Goal: Task Accomplishment & Management: Manage account settings

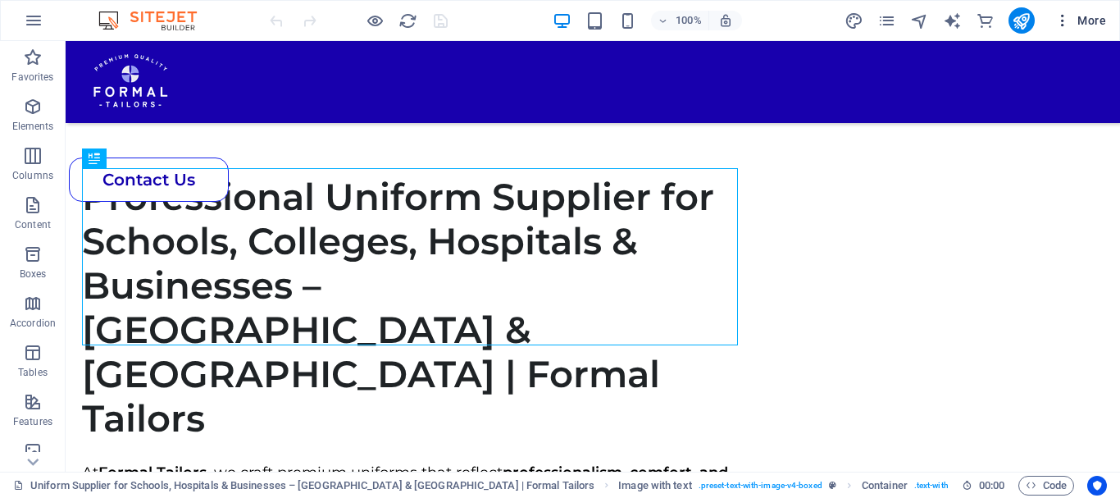
click at [1057, 25] on icon "button" at bounding box center [1062, 20] width 16 height 16
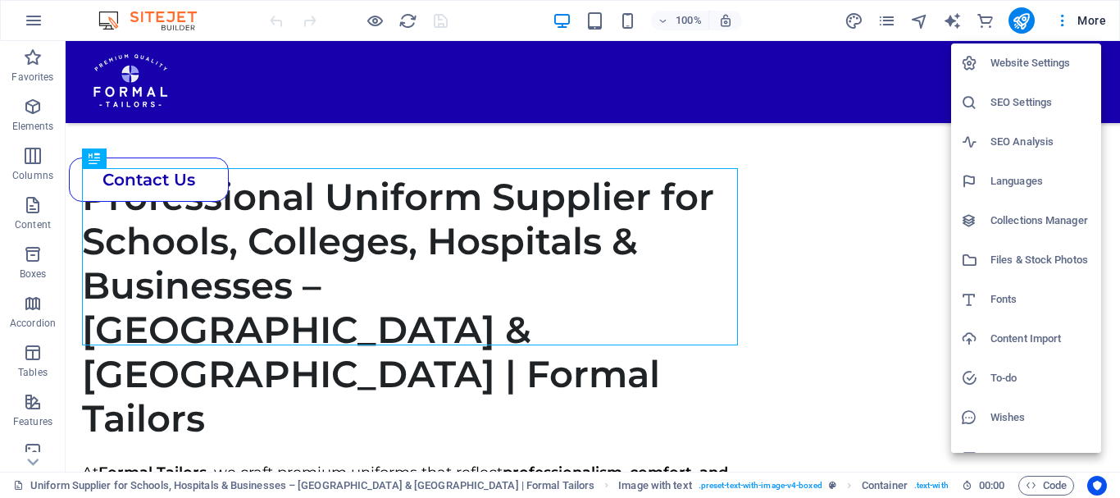
click at [999, 70] on h6 "Website Settings" at bounding box center [1040, 63] width 101 height 20
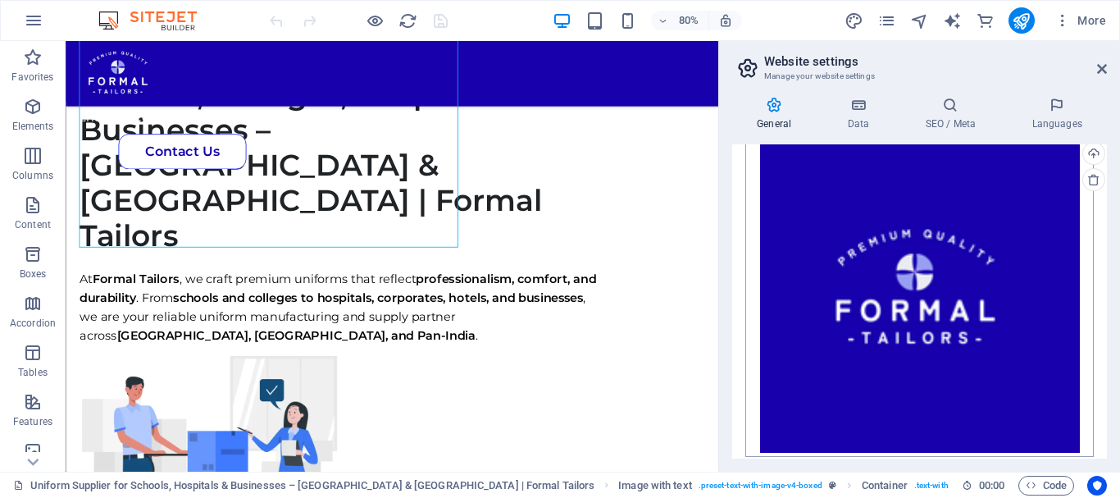
scroll to position [493, 0]
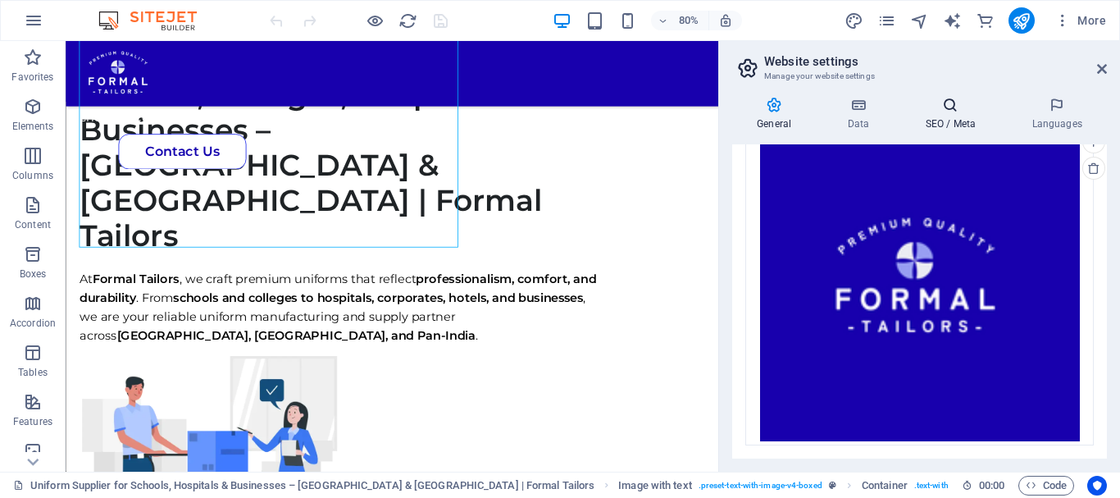
click at [946, 125] on h4 "SEO / Meta" at bounding box center [953, 114] width 107 height 34
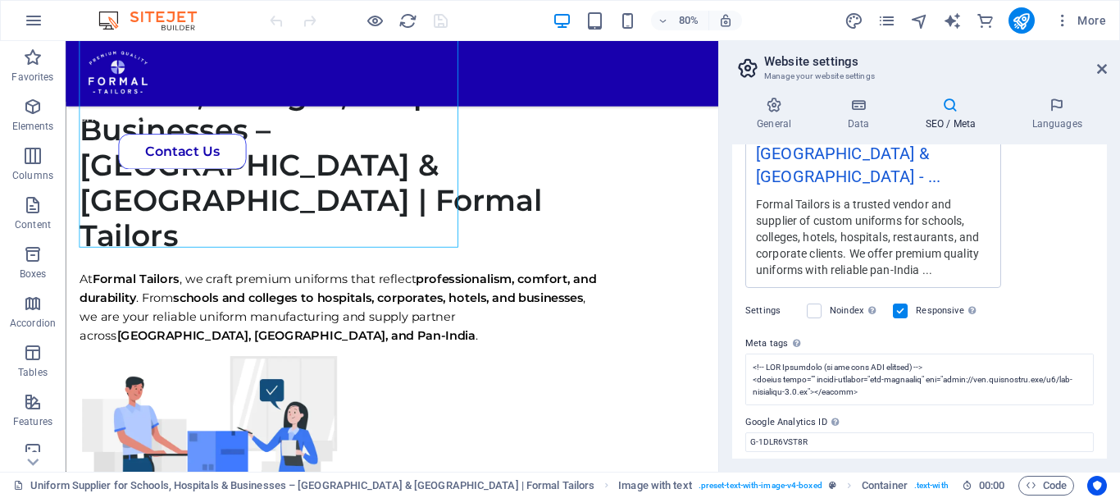
scroll to position [424, 0]
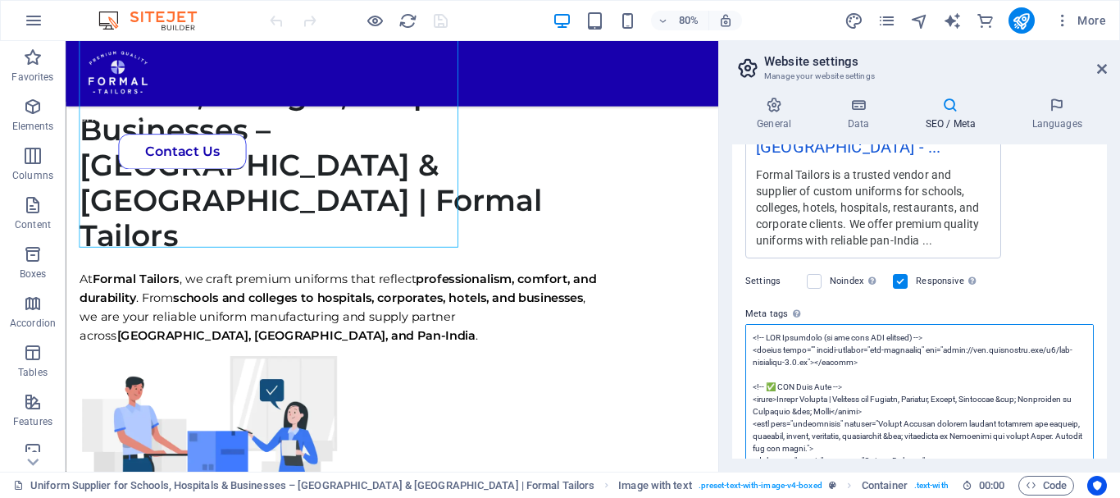
scroll to position [12, 0]
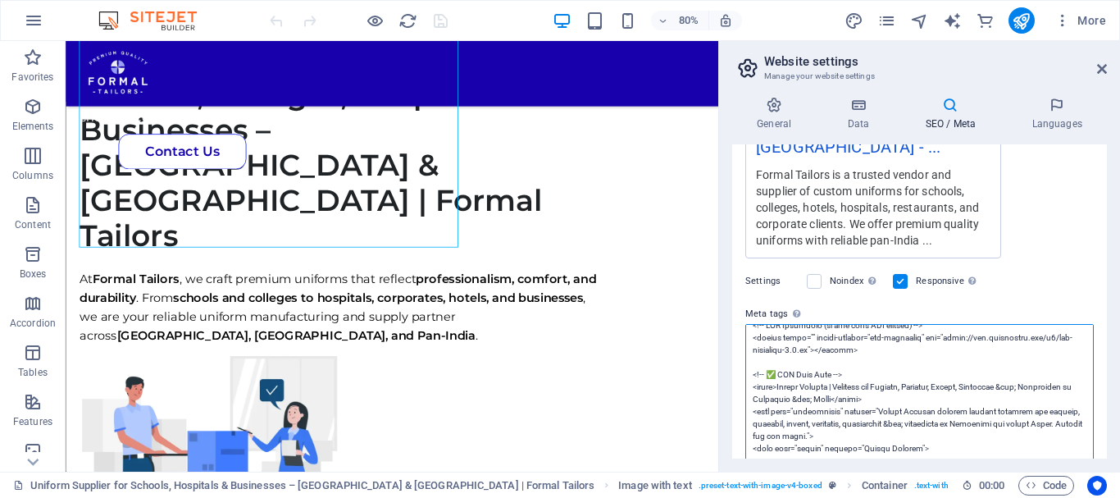
drag, startPoint x: 947, startPoint y: 428, endPoint x: 742, endPoint y: 350, distance: 219.2
click at [742, 350] on div "SEO Title The title of your website - make it something that stands out in sear…" at bounding box center [919, 301] width 375 height 314
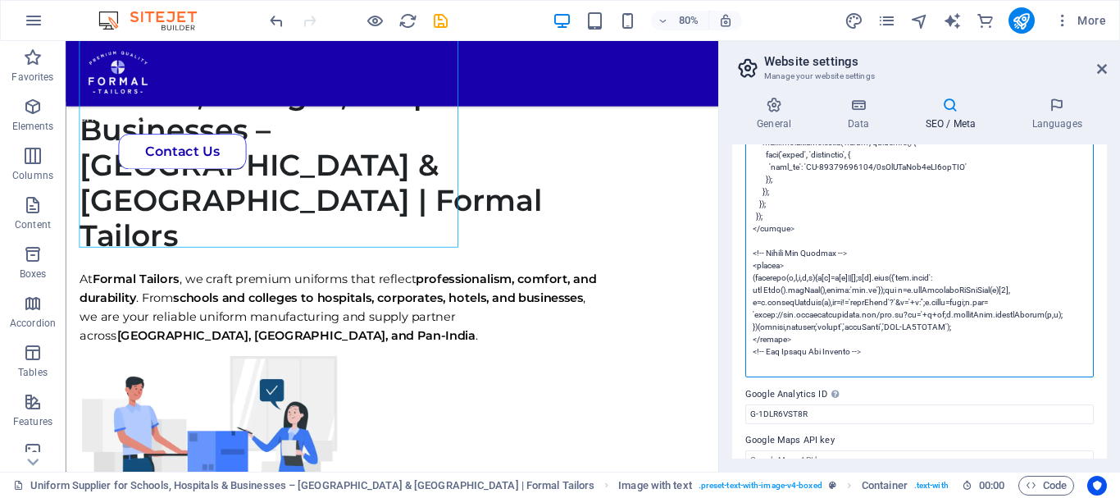
scroll to position [965, 0]
type textarea "<!-- AMP Analytics (if you need AMP support) --> <script async="" custom-elemen…"
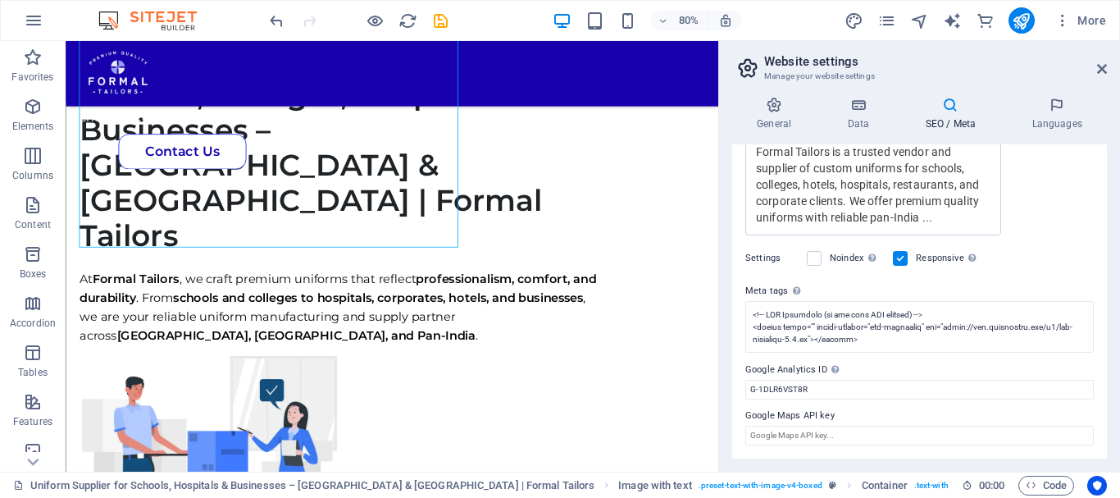
scroll to position [424, 0]
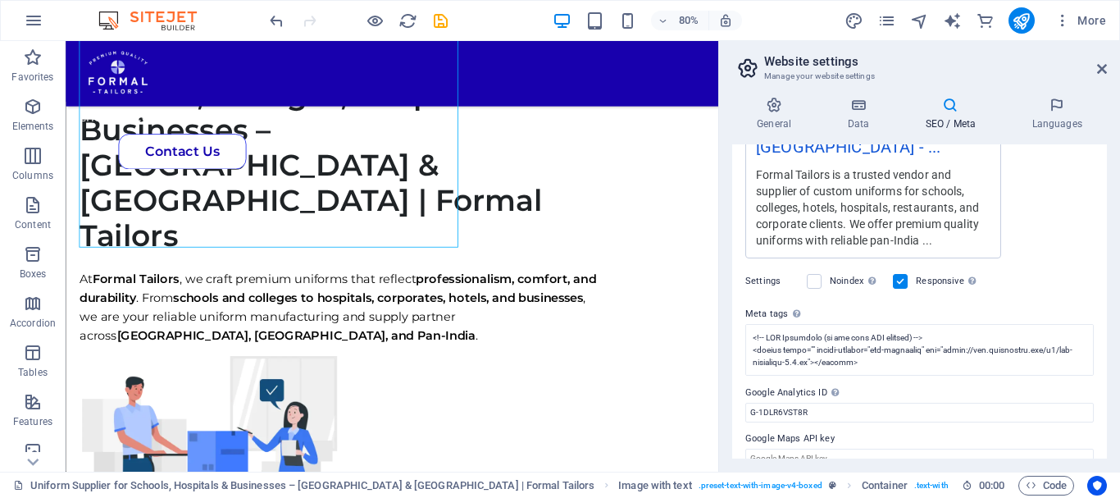
click at [741, 369] on div "SEO Title The title of your website - make it something that stands out in sear…" at bounding box center [919, 301] width 375 height 314
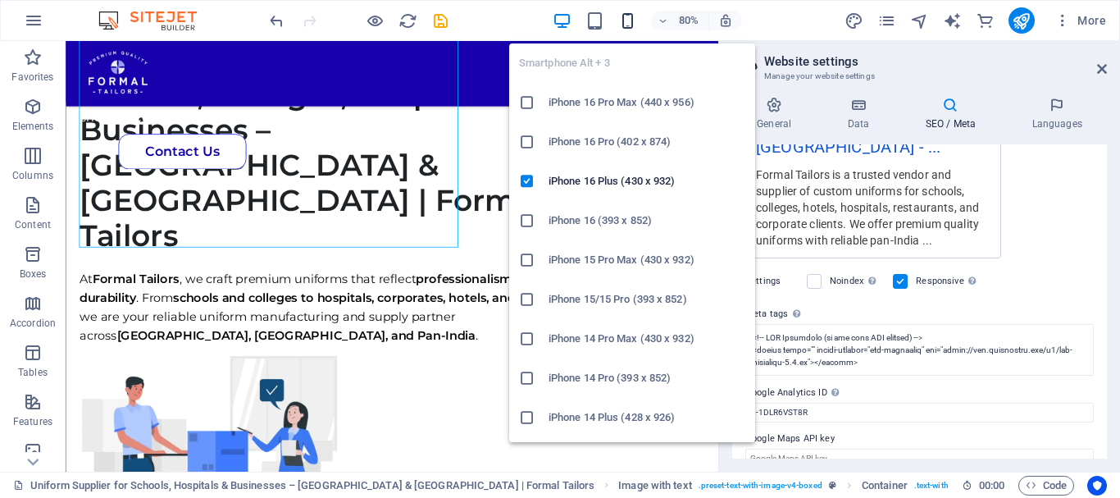
click at [619, 14] on icon "button" at bounding box center [627, 20] width 19 height 19
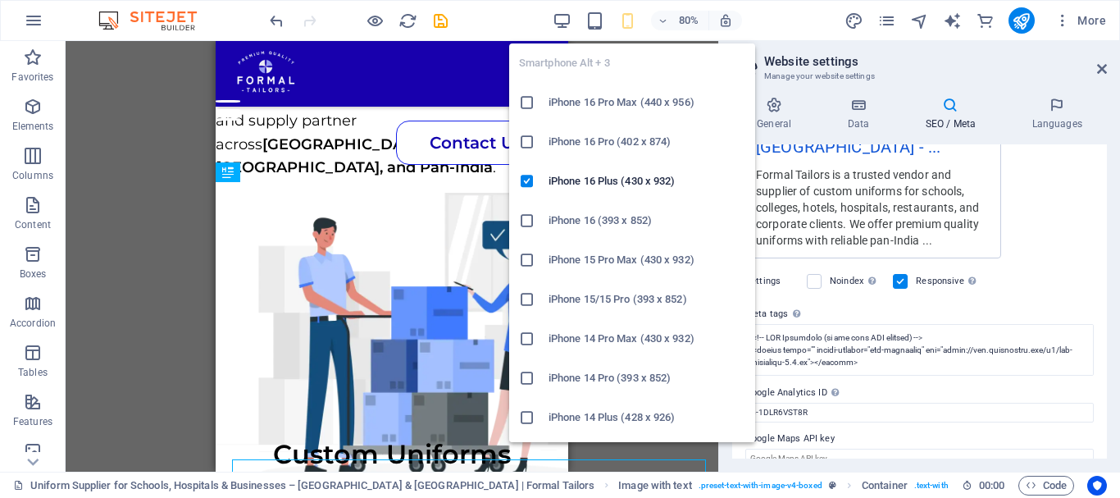
scroll to position [173, 0]
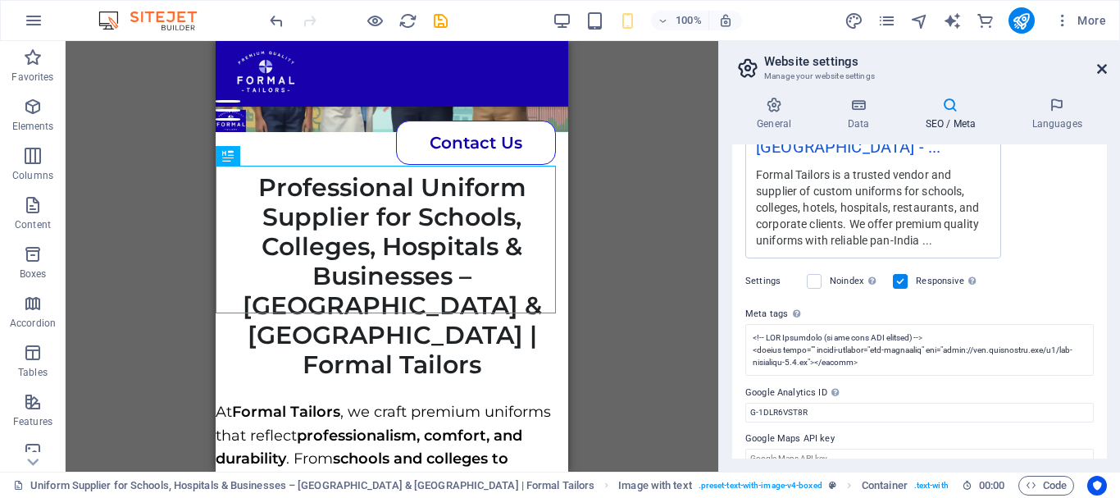
click at [1103, 68] on icon at bounding box center [1102, 68] width 10 height 13
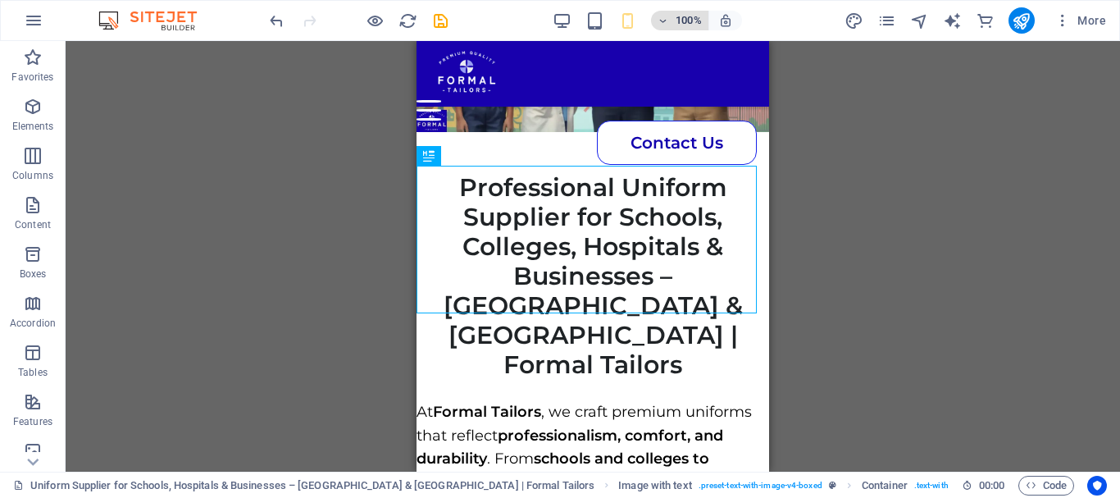
click at [665, 25] on icon "button" at bounding box center [662, 21] width 11 height 11
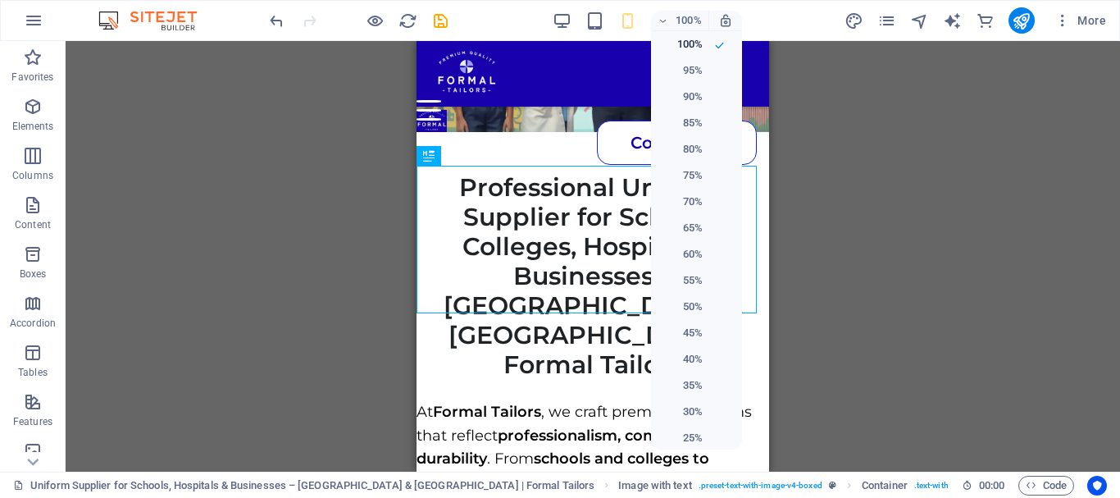
click at [647, 20] on div at bounding box center [560, 249] width 1120 height 498
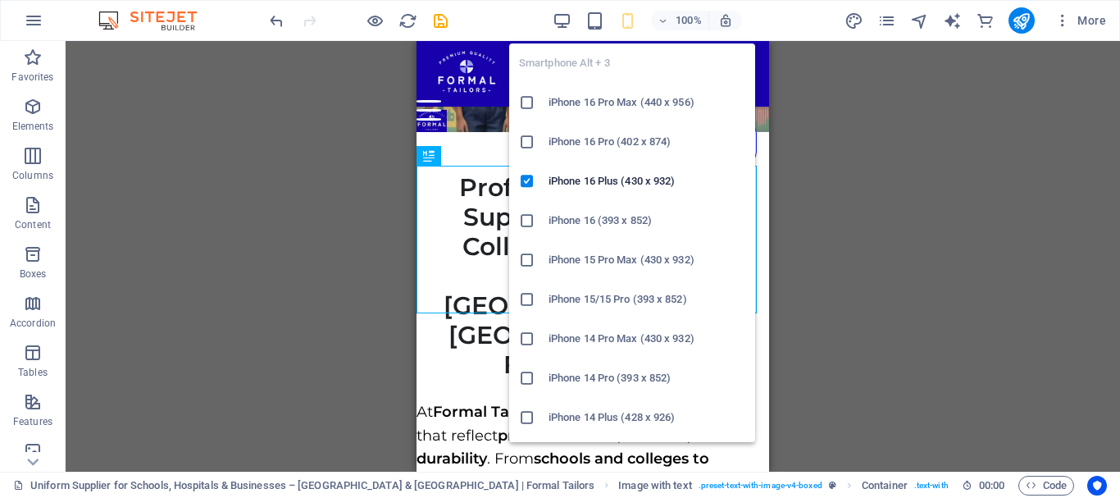
click at [626, 21] on icon "button" at bounding box center [627, 20] width 19 height 19
click at [543, 211] on li "iPhone 16 (393 x 852)" at bounding box center [632, 220] width 246 height 39
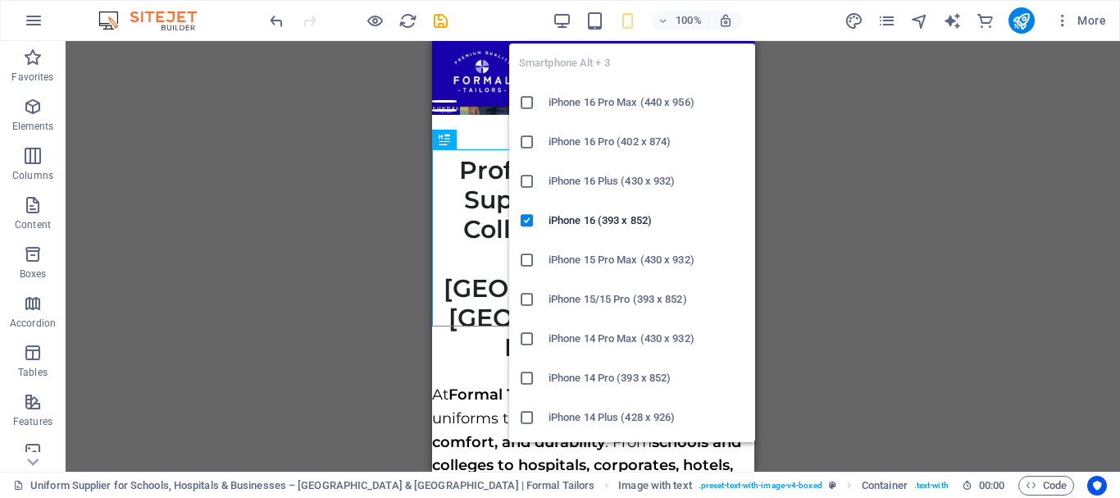
click at [628, 26] on icon "button" at bounding box center [627, 20] width 19 height 19
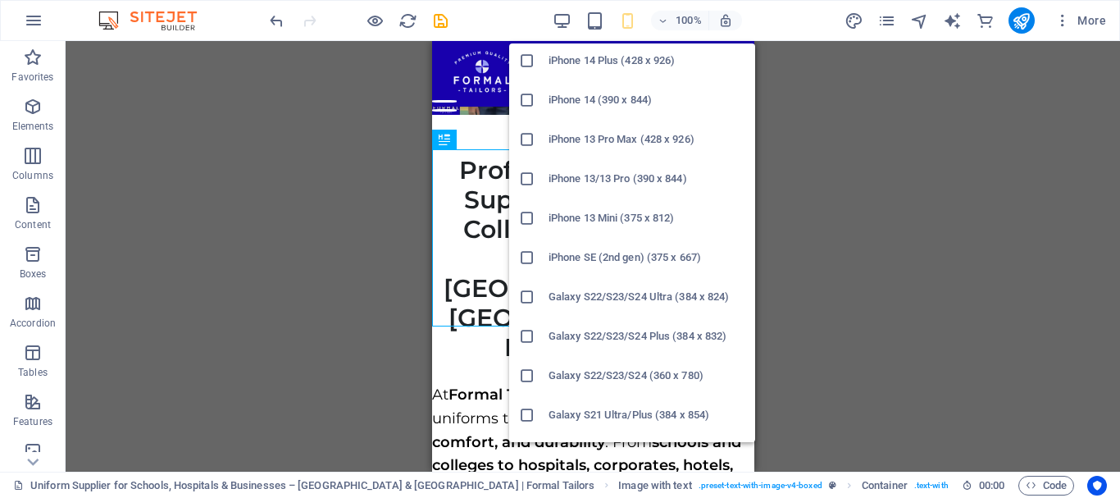
scroll to position [380, 0]
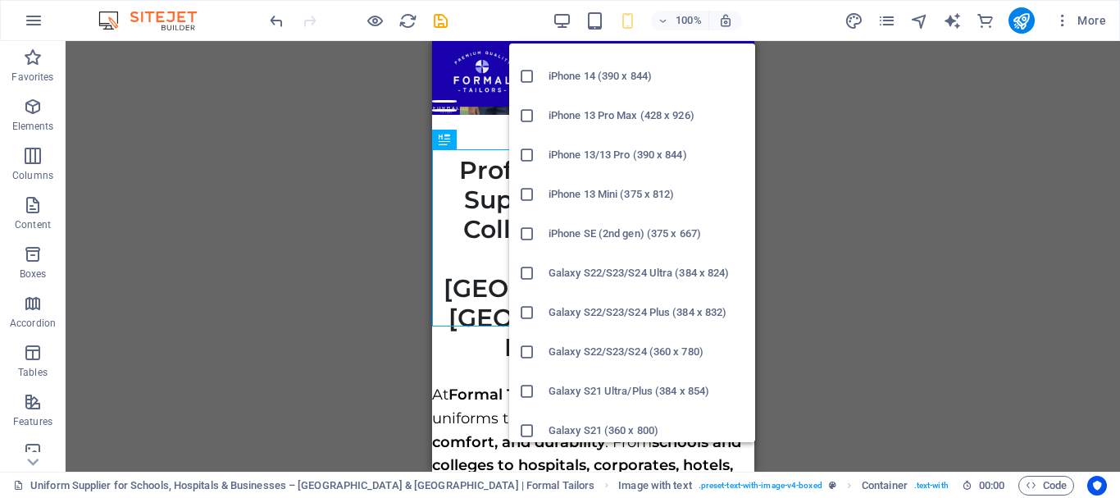
click at [548, 203] on li "iPhone 13 Mini (375 x 812)" at bounding box center [632, 194] width 246 height 39
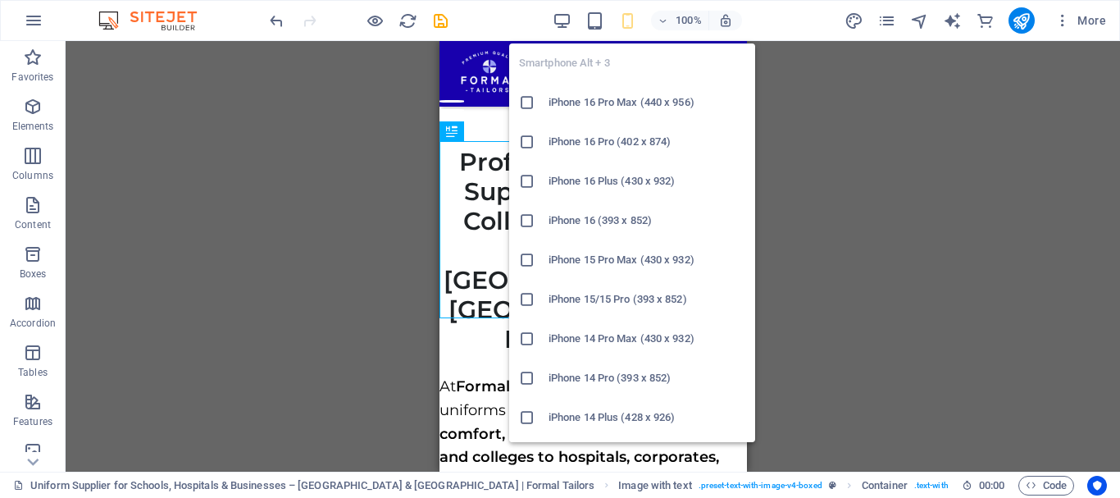
click at [598, 100] on h6 "iPhone 16 Pro Max (440 x 956)" at bounding box center [646, 103] width 197 height 20
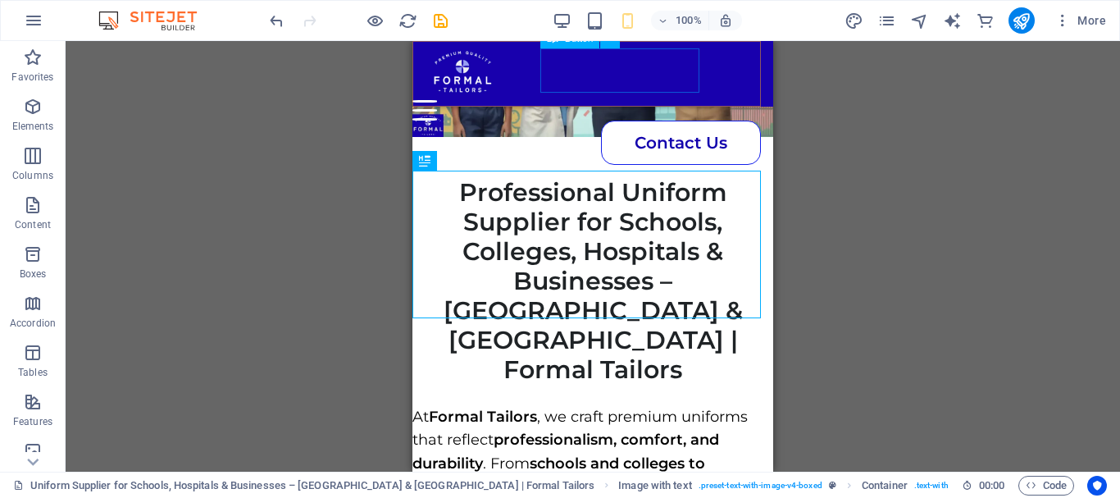
click at [645, 120] on div "Contact Us" at bounding box center [586, 142] width 348 height 44
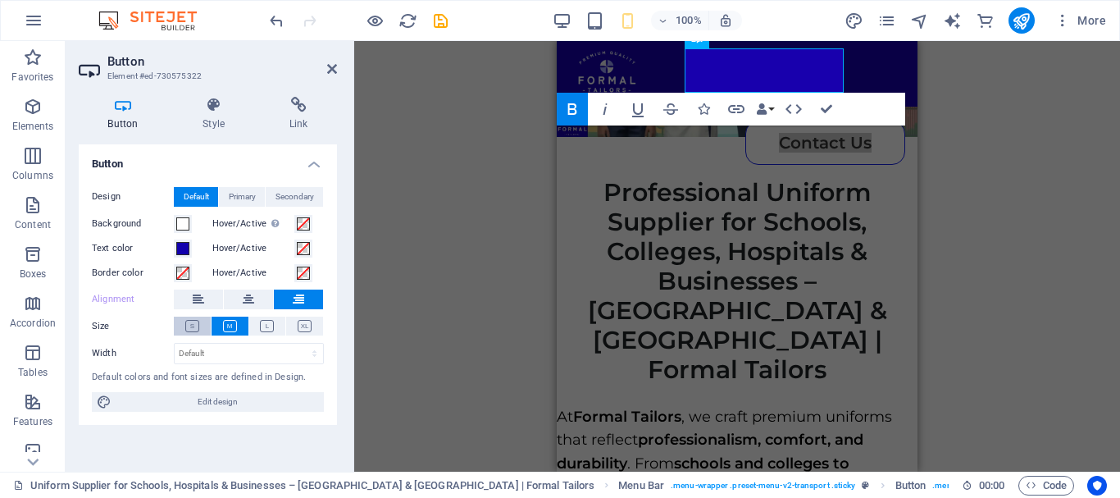
click at [193, 325] on icon at bounding box center [192, 326] width 14 height 12
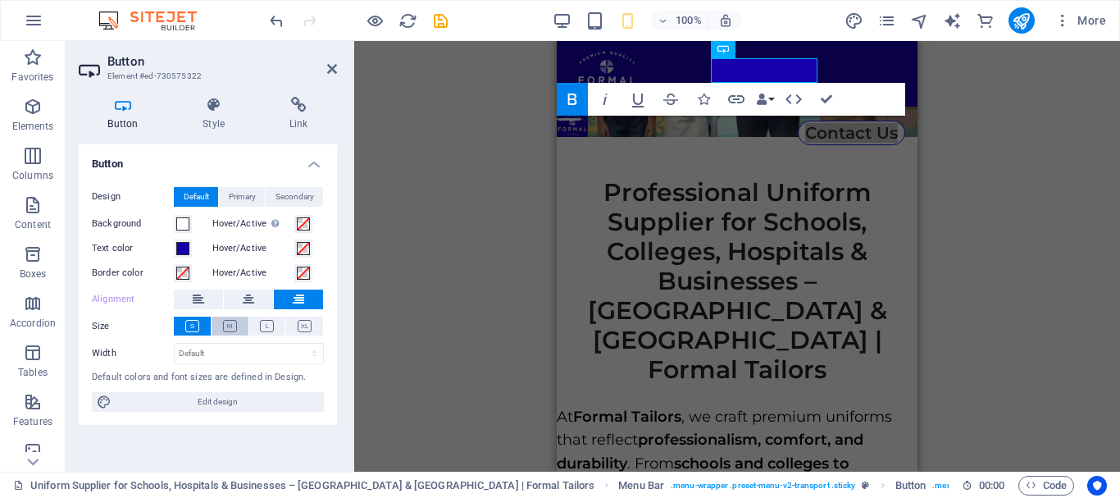
click at [216, 328] on button at bounding box center [229, 325] width 37 height 19
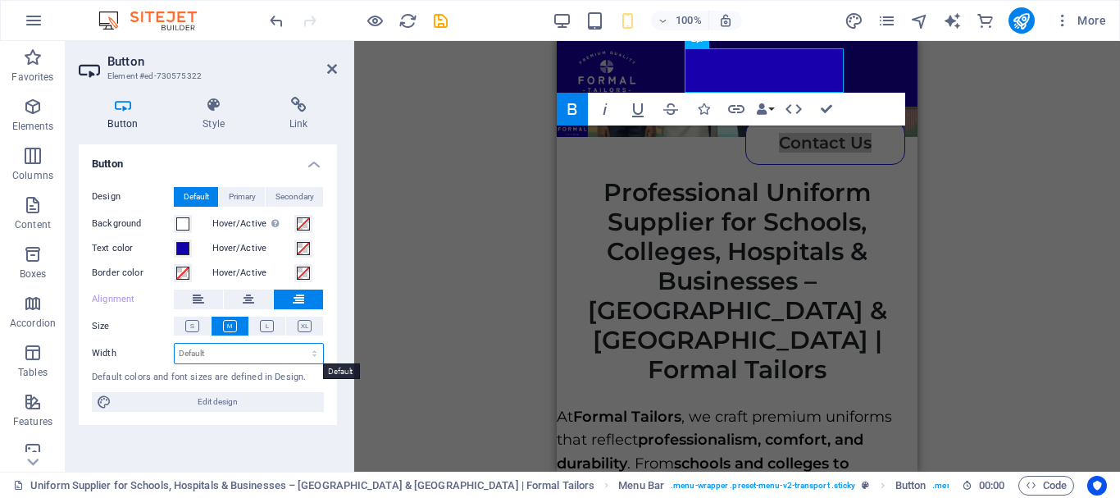
click at [230, 355] on select "Default px rem % em vh vw" at bounding box center [249, 353] width 148 height 20
select select "px"
click at [300, 343] on select "Default px rem % em vh vw" at bounding box center [249, 353] width 148 height 20
click at [234, 352] on input "195" at bounding box center [249, 353] width 148 height 20
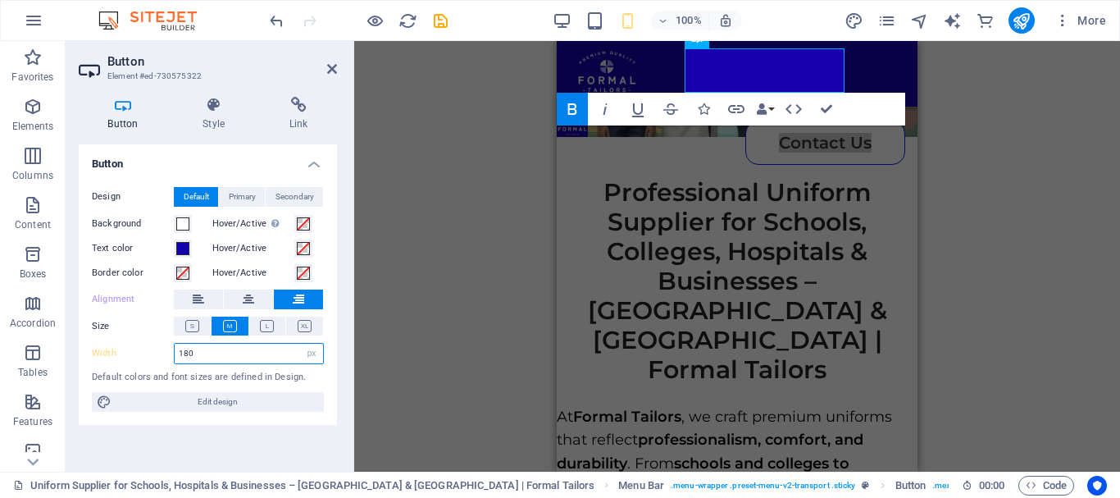
type input "180"
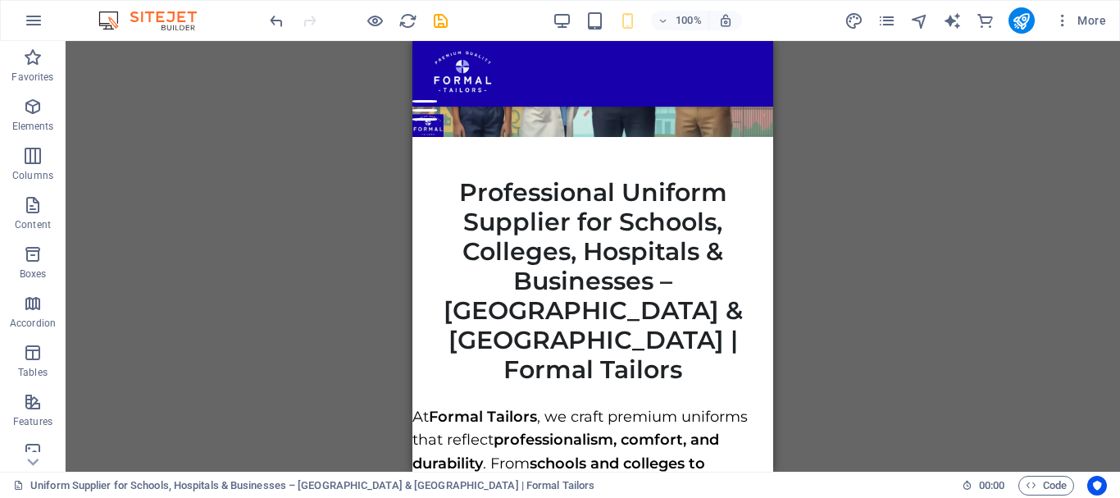
click at [234, 352] on div "H1 Image with text Container Menu Bar Text Spacer Image Button Menu Bar Logo" at bounding box center [593, 256] width 1054 height 430
click at [284, 21] on icon "undo" at bounding box center [276, 20] width 19 height 19
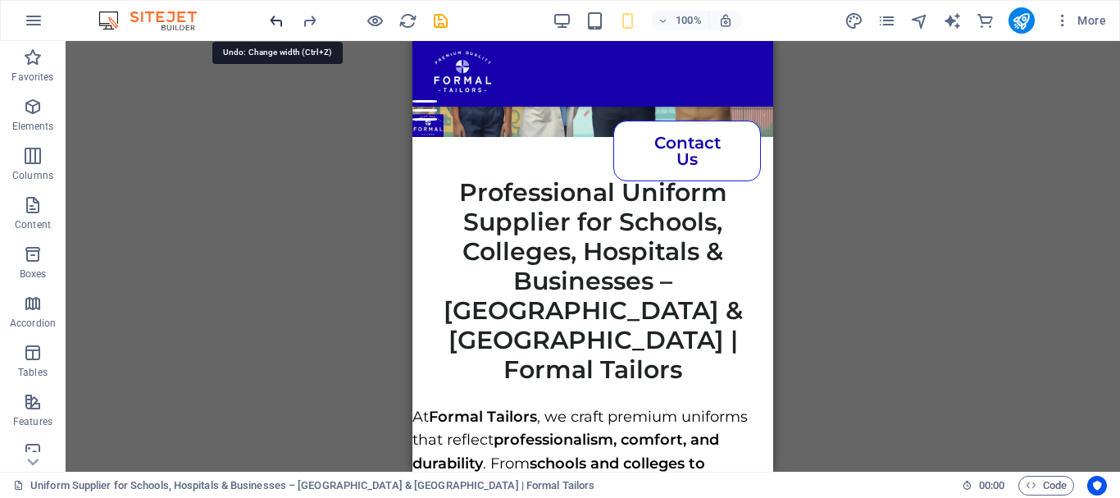
click at [284, 21] on icon "undo" at bounding box center [276, 20] width 19 height 19
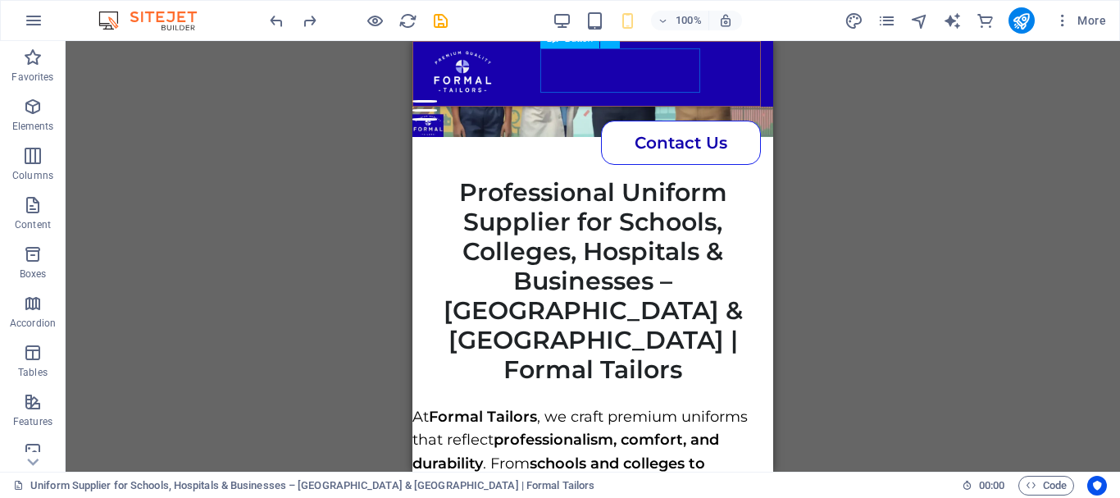
click at [589, 120] on div "Contact Us" at bounding box center [586, 142] width 348 height 44
select select "px"
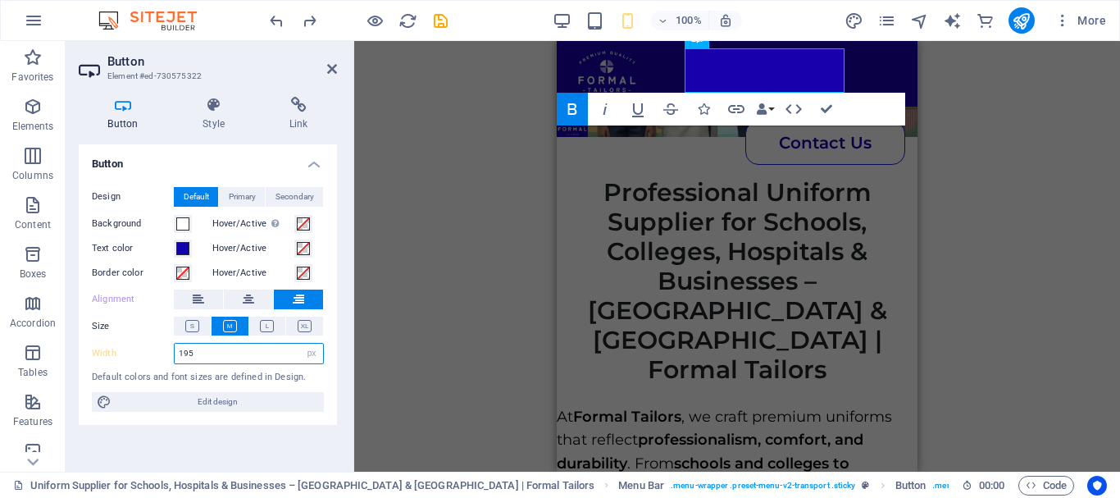
click at [238, 354] on input "195" at bounding box center [249, 353] width 148 height 20
type input "100"
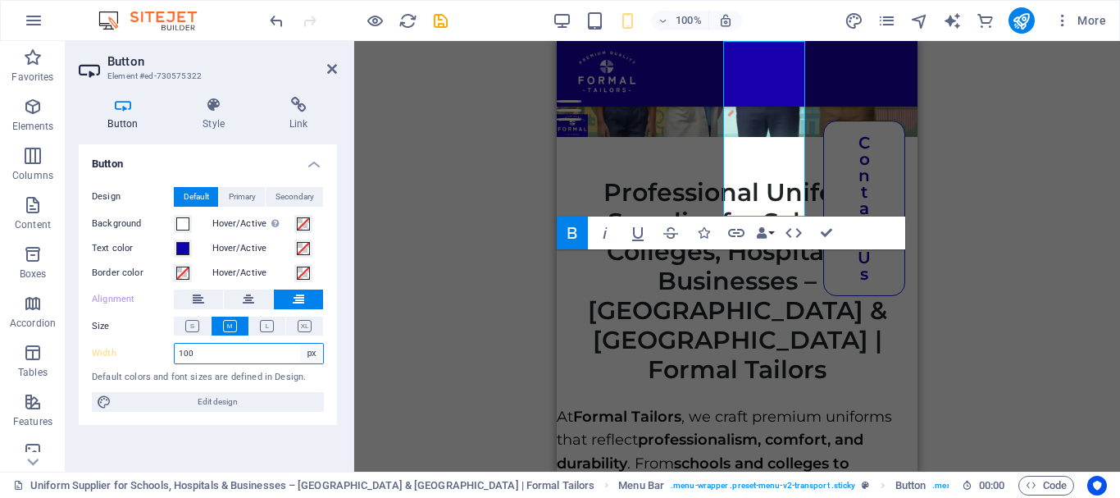
click at [318, 348] on select "Default px rem % em vh vw" at bounding box center [311, 353] width 23 height 20
select select "default"
click at [300, 343] on select "Default px rem % em vh vw" at bounding box center [311, 353] width 23 height 20
type input "100"
select select "px"
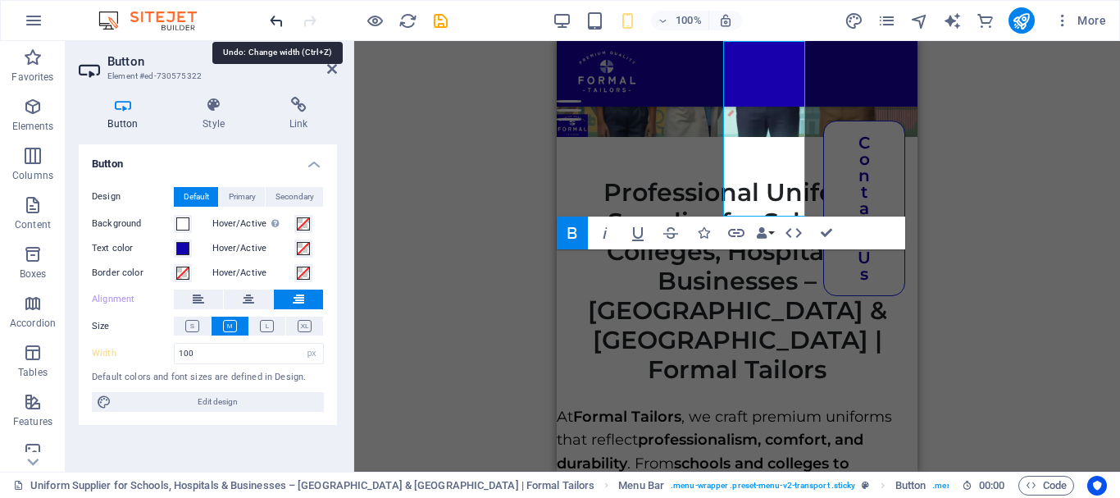
click at [275, 16] on icon "undo" at bounding box center [276, 20] width 19 height 19
type input "195"
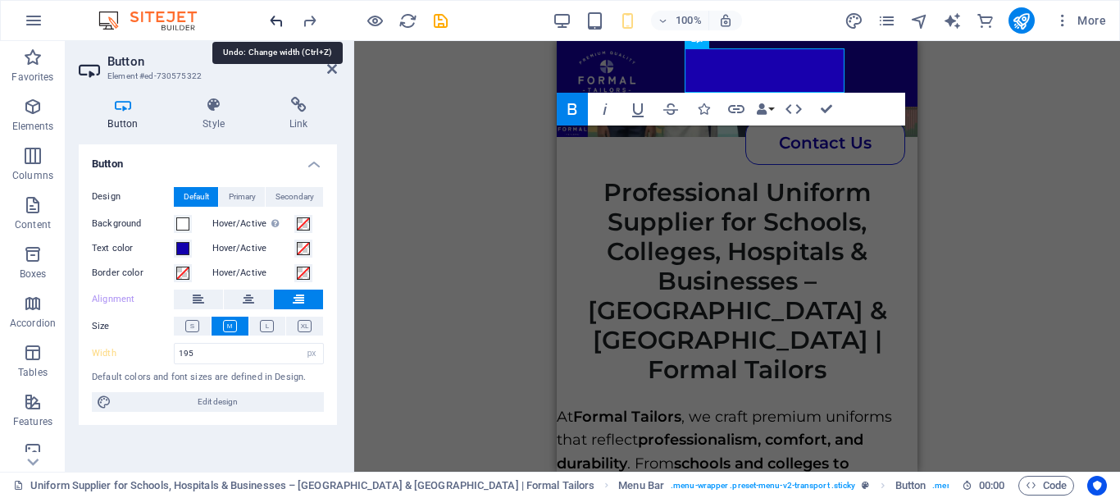
click at [275, 16] on icon "undo" at bounding box center [276, 20] width 19 height 19
select select "DISABLED_OPTION_VALUE"
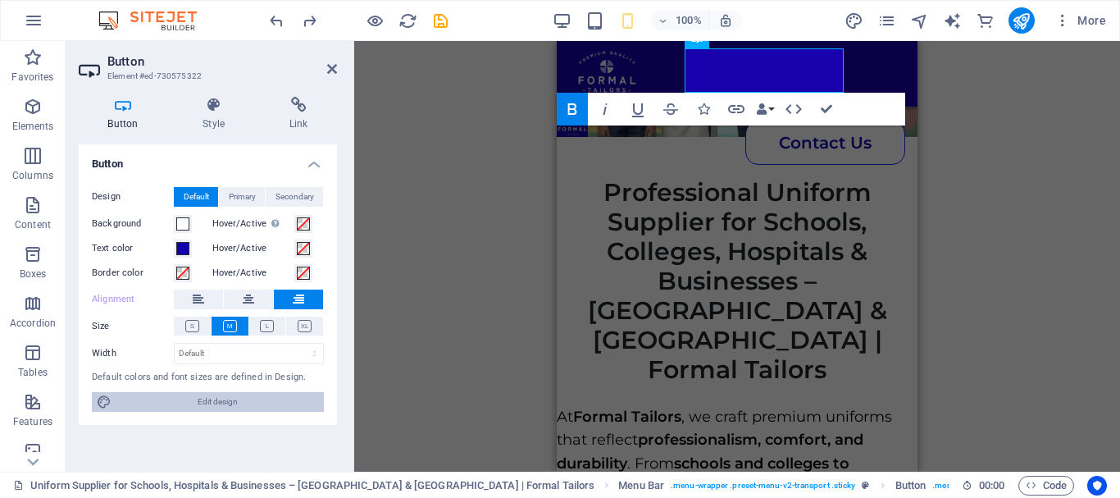
click at [181, 407] on span "Edit design" at bounding box center [217, 402] width 202 height 20
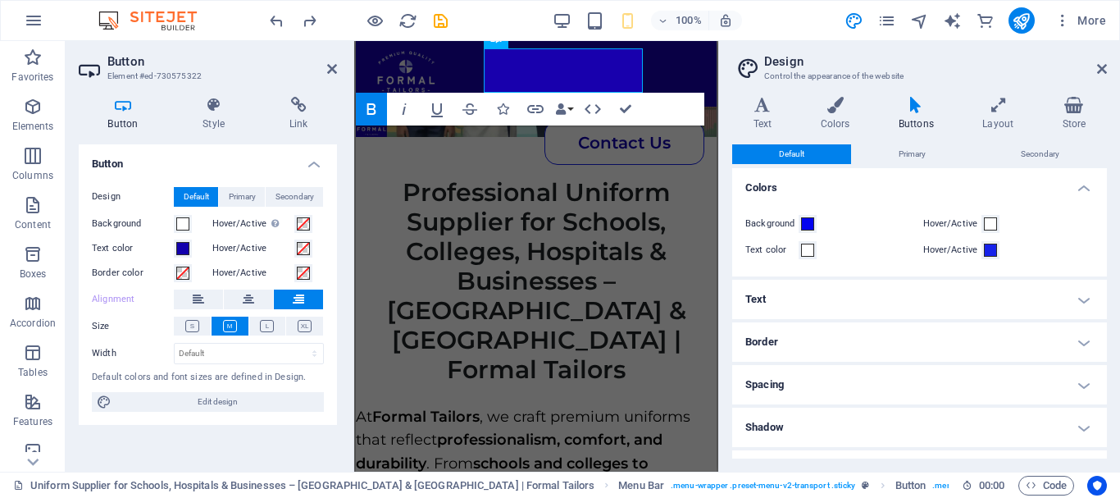
scroll to position [74, 0]
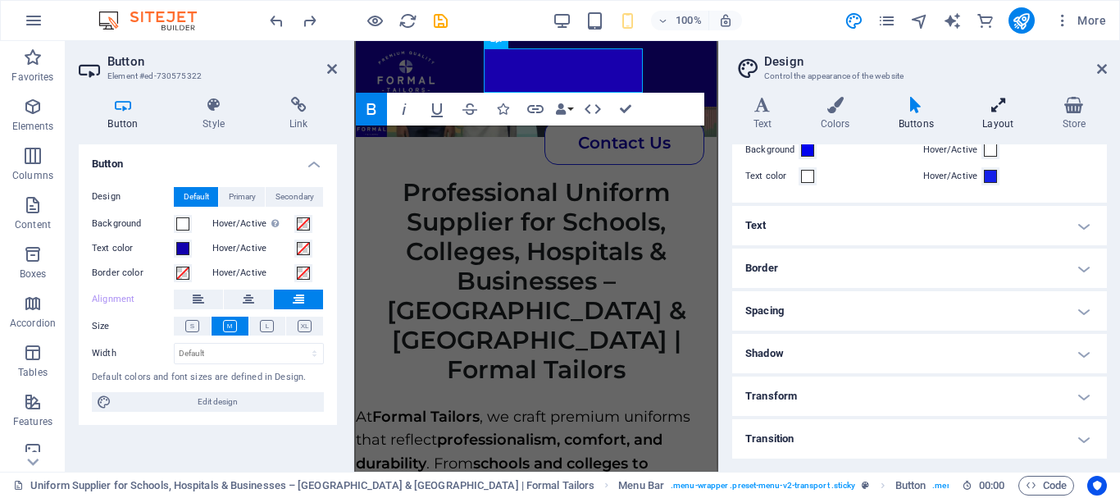
click at [1008, 119] on h4 "Layout" at bounding box center [1001, 114] width 80 height 34
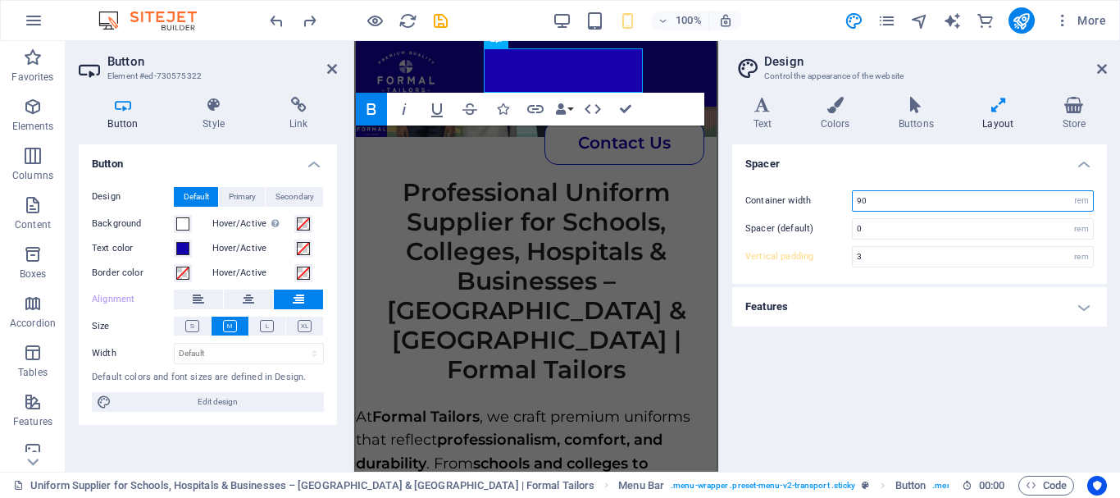
click at [866, 195] on input "90" at bounding box center [972, 201] width 240 height 20
click at [861, 169] on h4 "Spacer" at bounding box center [919, 159] width 375 height 30
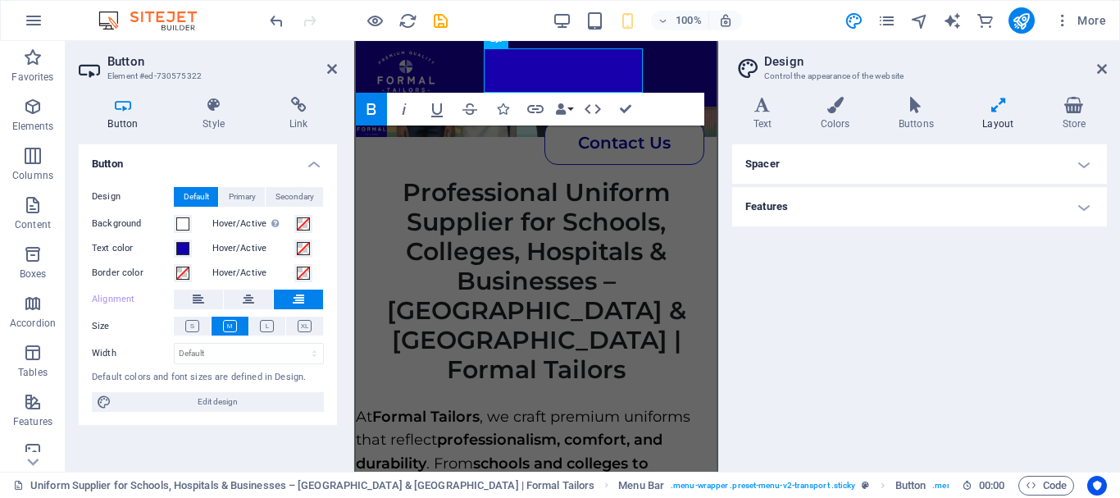
click at [861, 169] on h4 "Spacer" at bounding box center [919, 163] width 375 height 39
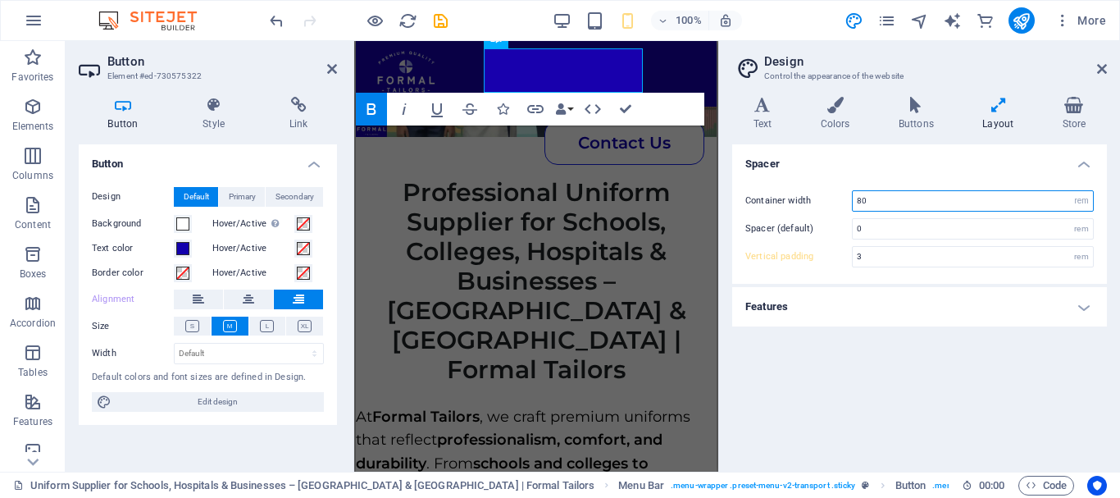
click at [886, 207] on input "80" at bounding box center [972, 201] width 240 height 20
type input "60"
click at [882, 334] on div "Spacer Container width 60 rem px Spacer (default) 0 rem Vertical padding 3 rem …" at bounding box center [919, 301] width 375 height 314
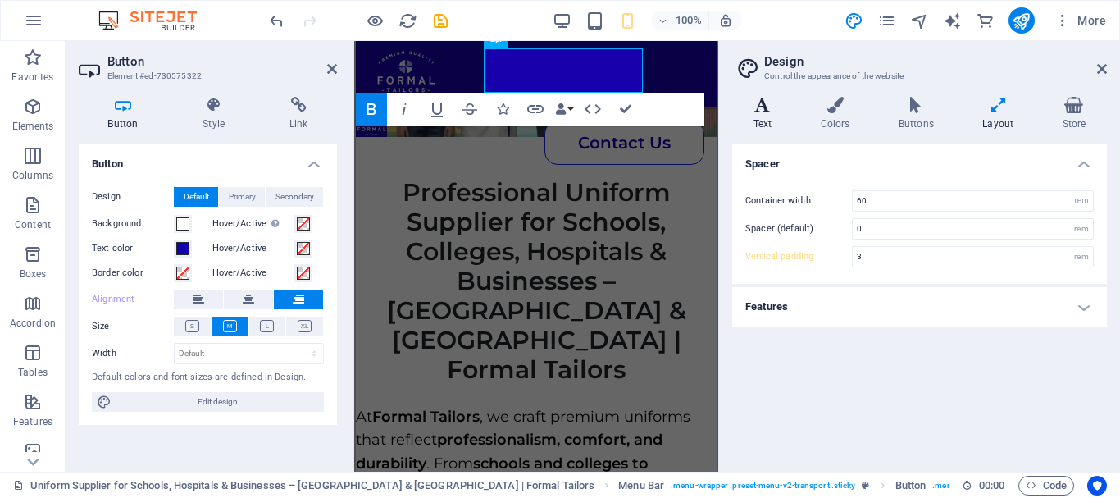
click at [765, 117] on h4 "Text" at bounding box center [765, 114] width 67 height 34
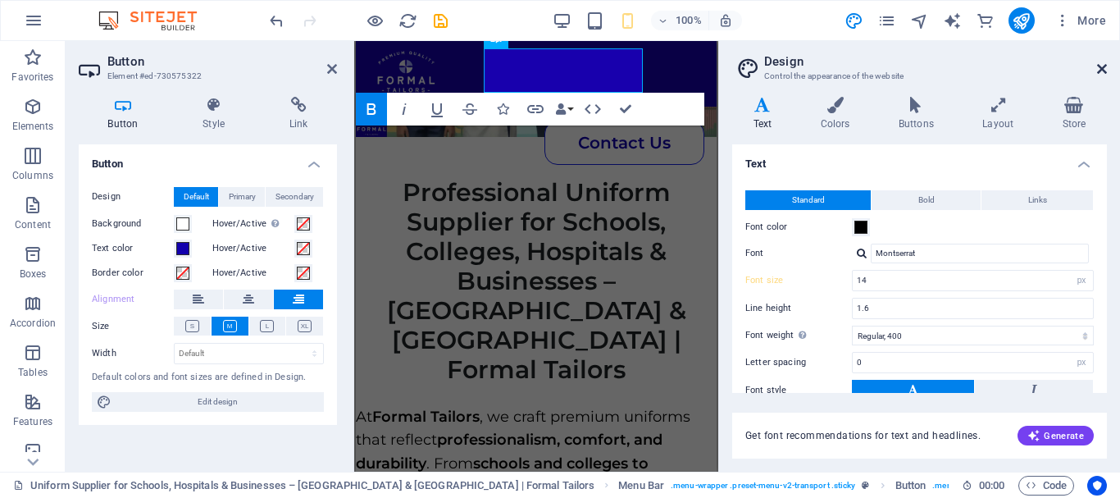
click at [1101, 73] on icon at bounding box center [1102, 68] width 10 height 13
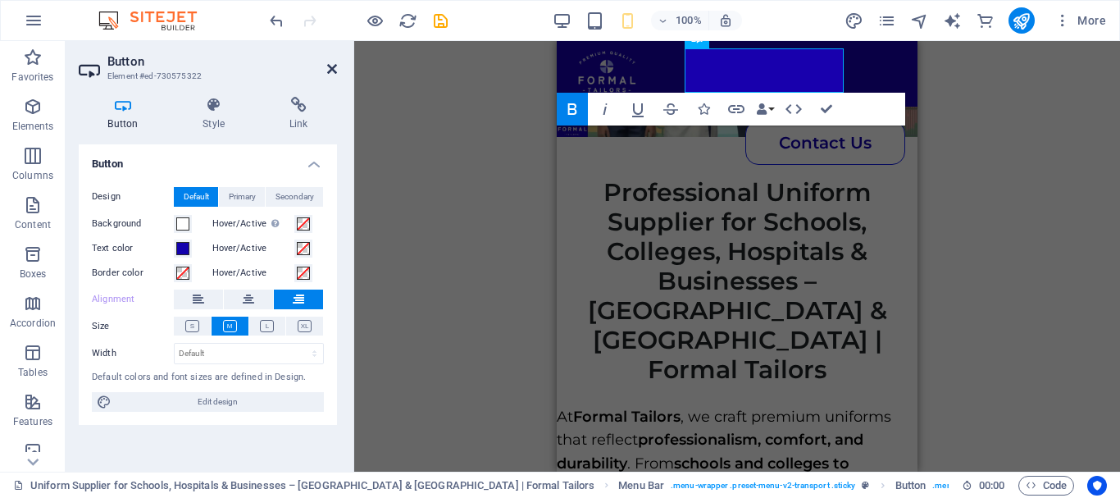
click at [328, 70] on icon at bounding box center [332, 68] width 10 height 13
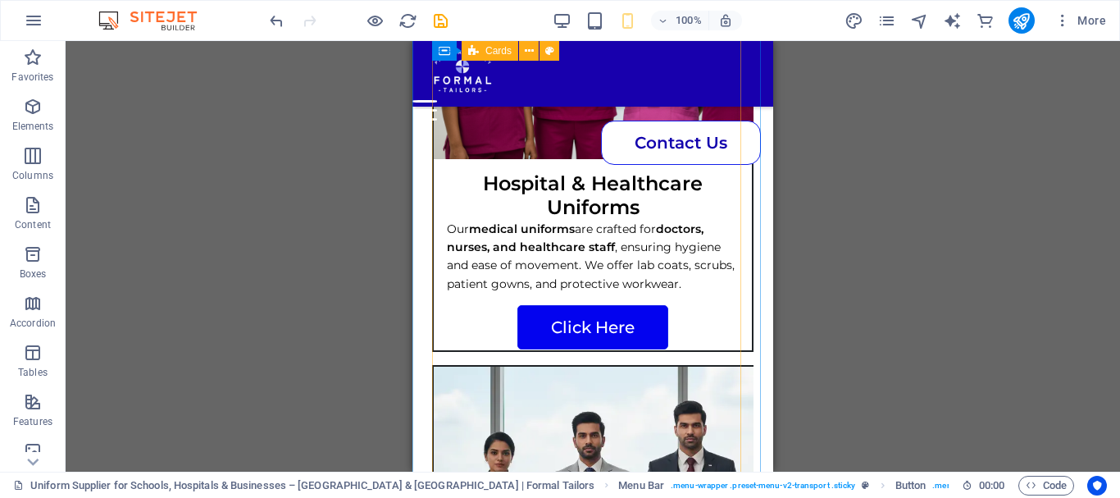
scroll to position [1821, 0]
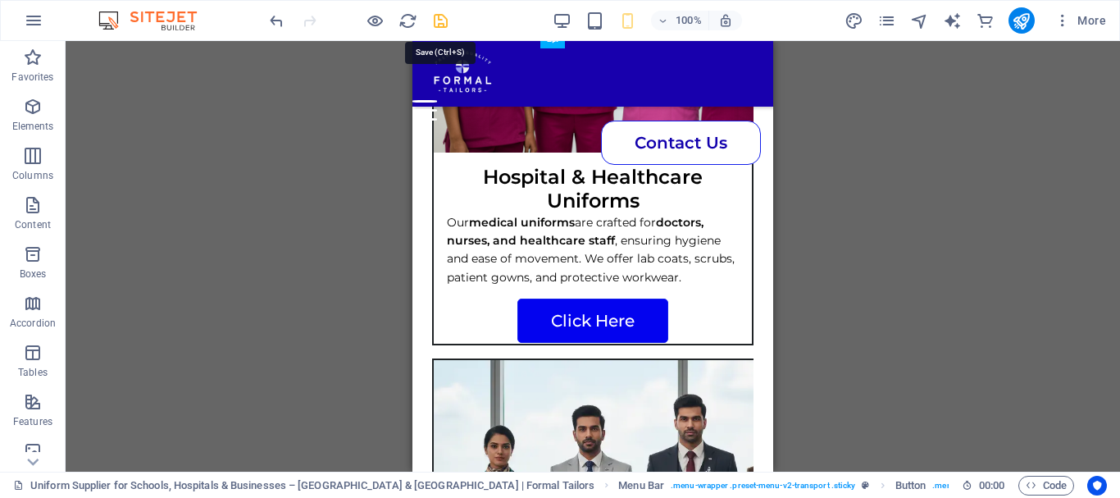
click at [436, 27] on icon "save" at bounding box center [440, 20] width 19 height 19
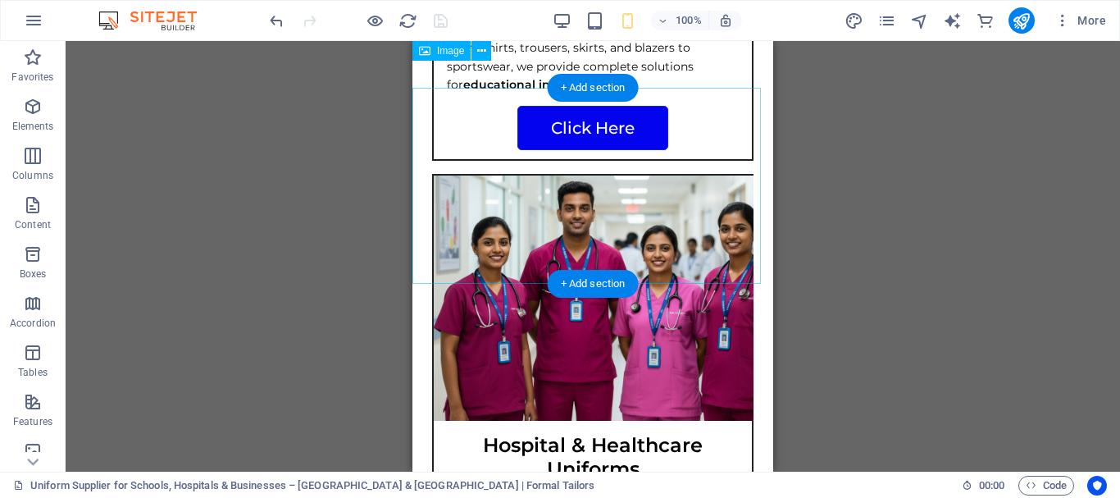
scroll to position [0, 0]
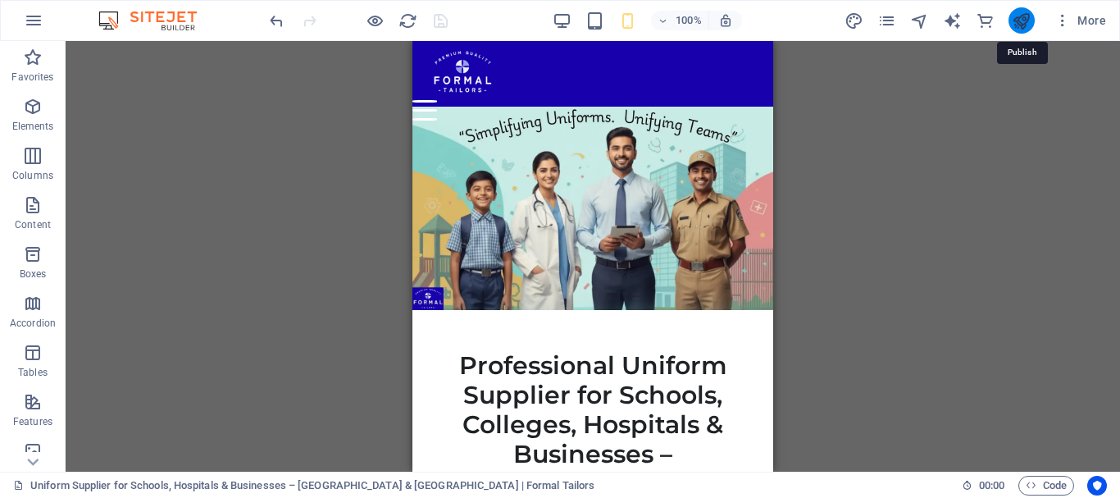
click at [1017, 21] on icon "publish" at bounding box center [1020, 20] width 19 height 19
